Goal: Check status

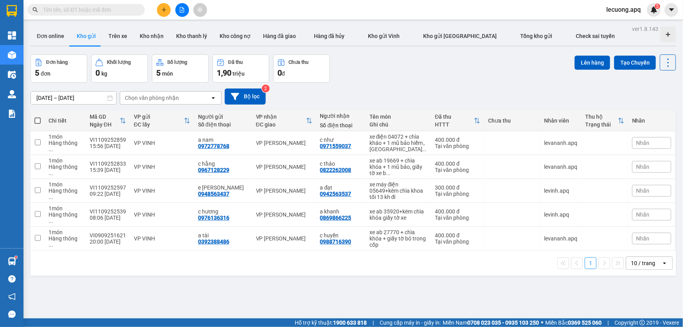
click at [90, 11] on input "text" at bounding box center [89, 9] width 92 height 9
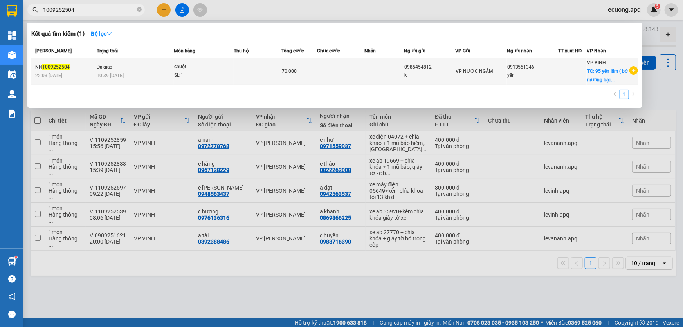
type input "1009252504"
click at [132, 66] on td "Đã giao 10:39 - 11/09" at bounding box center [134, 71] width 79 height 27
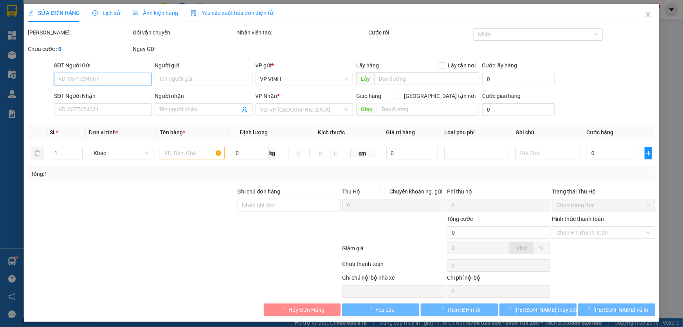
type input "0985454812"
type input "k"
type input "0913551346"
type input "yến"
checkbox input "true"
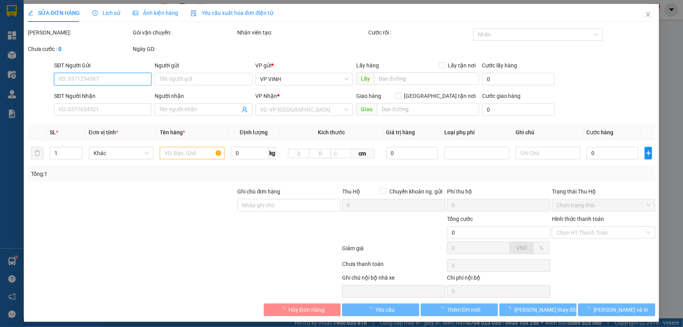
type input "95 yên lâm ( bờ mương bạch liêu)"
type input "70.000"
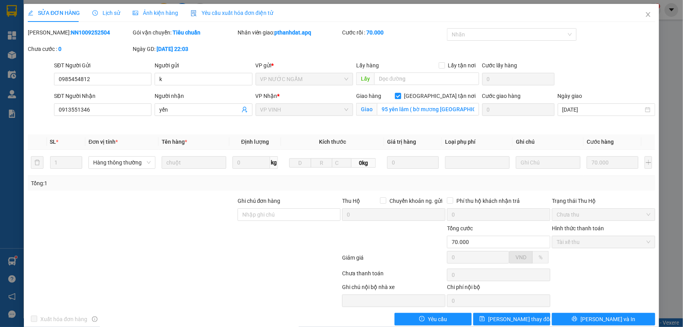
click at [107, 13] on span "Lịch sử" at bounding box center [106, 13] width 28 height 6
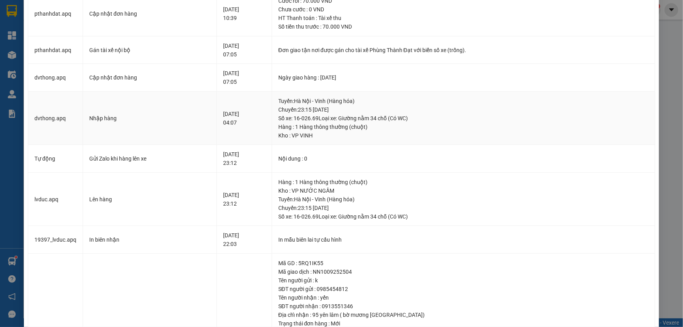
scroll to position [213, 0]
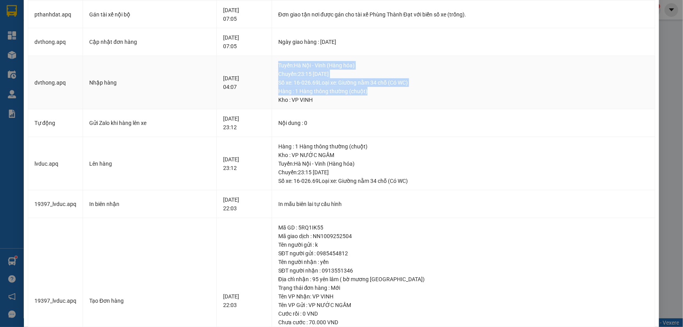
drag, startPoint x: 292, startPoint y: 65, endPoint x: 381, endPoint y: 90, distance: 92.8
click at [381, 90] on div "Tuyến : Hà Nội - Vinh (Hàng hóa) Chuyến: 23:15 ngày 10-09-2025 Số xe: 16-026.69…" at bounding box center [463, 82] width 370 height 43
copy div "Tuyến : Hà Nội - Vinh (Hàng hóa) Chuyến: 23:15 ngày 10-09-2025 Số xe: 16-026.69…"
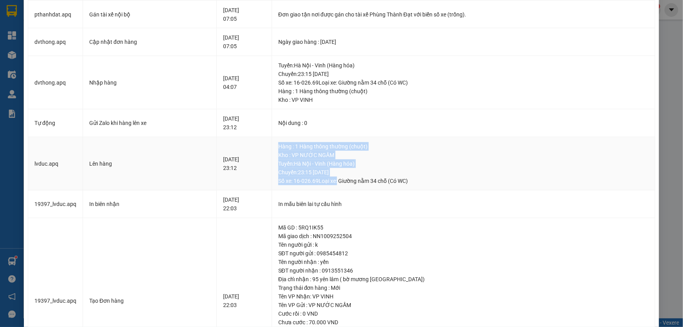
drag, startPoint x: 292, startPoint y: 146, endPoint x: 350, endPoint y: 186, distance: 70.8
click at [350, 186] on td "Hàng : 1 Hàng thông thường (chuột) Kho : VP NƯỚC NGẦM Tuyến : Hà Nội - Vinh (Hà…" at bounding box center [463, 164] width 383 height 54
copy div "Hàng : 1 Hàng thông thường (chuột) Kho : VP NƯỚC NGẦM Tuyến : Hà Nội - Vinh (Hà…"
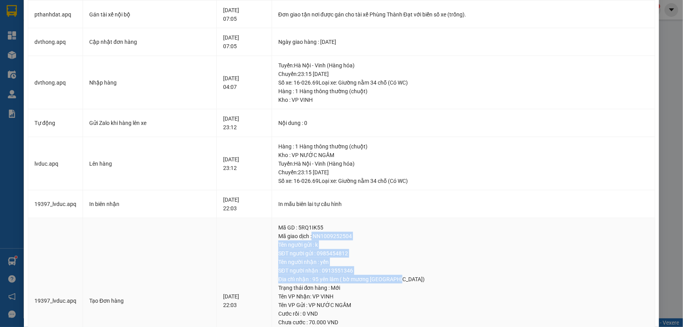
drag, startPoint x: 326, startPoint y: 236, endPoint x: 408, endPoint y: 279, distance: 92.1
click at [408, 279] on td "Mã GD : 5RQ1IK55 Mã giao dịch : NN1009252504 Tên người gửi : k SĐT người gửi : …" at bounding box center [463, 301] width 383 height 166
copy td "NN1009252504 Tên người gửi : k SĐT người gửi : 0985454812 Tên người nhận : yến …"
